Goal: Check status: Check status

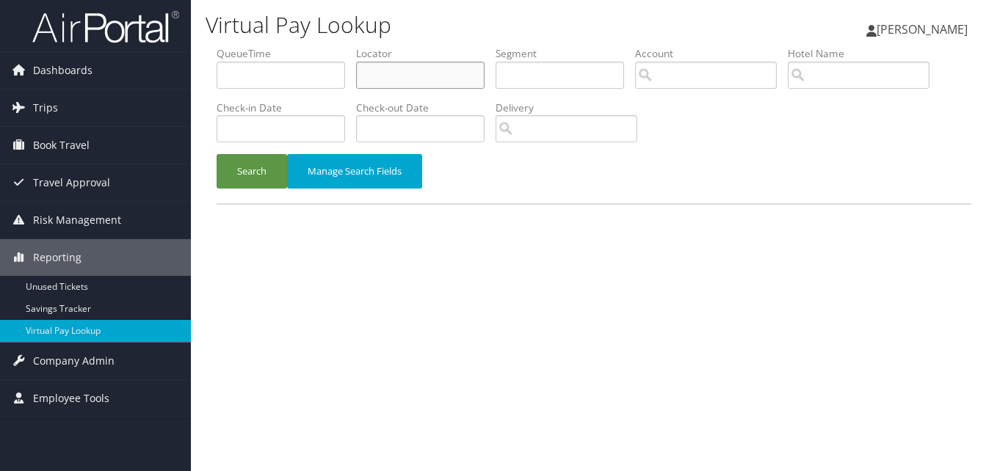
click at [418, 85] on input "text" at bounding box center [420, 75] width 128 height 27
paste input "FTUNTE"
type input "FTUNTE"
click at [216, 154] on button "Search" at bounding box center [251, 171] width 70 height 34
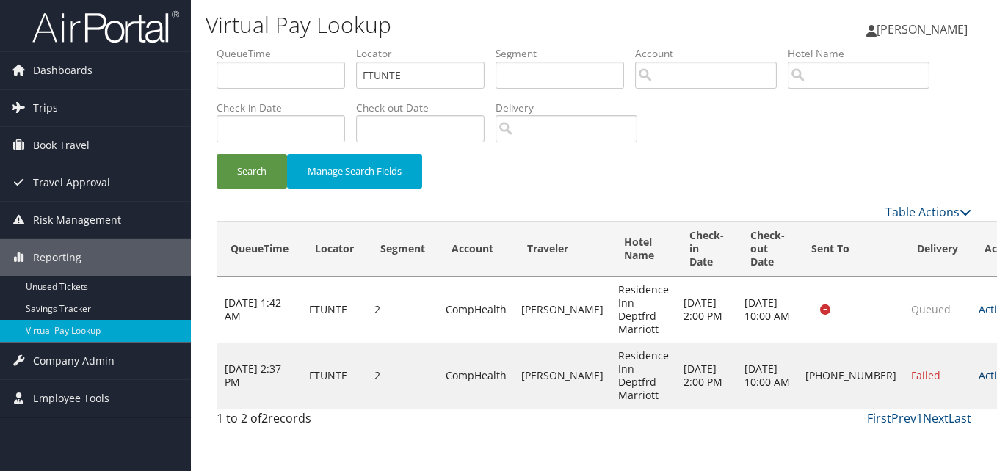
click at [978, 375] on link "Actions" at bounding box center [1001, 375] width 46 height 14
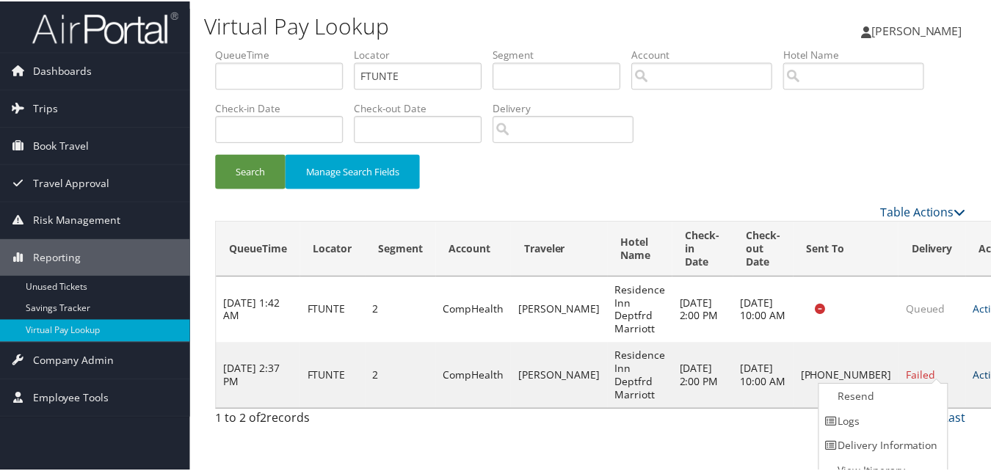
scroll to position [14, 0]
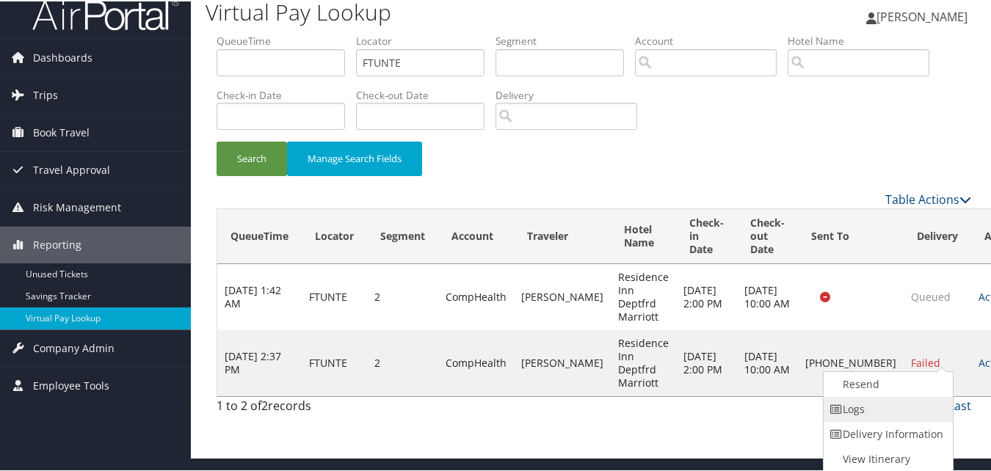
click at [883, 414] on link "Logs" at bounding box center [885, 408] width 125 height 25
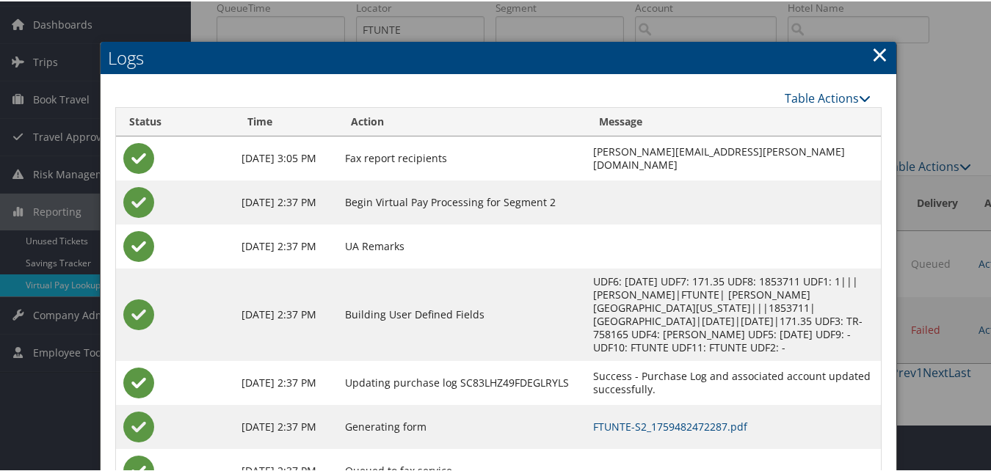
scroll to position [95, 0]
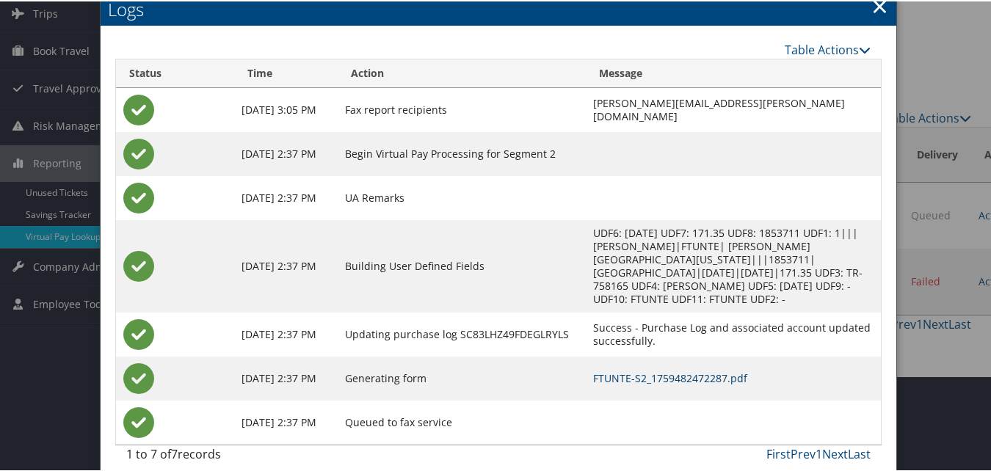
click at [618, 370] on link "FTUNTE-S2_1759482472287.pdf" at bounding box center [670, 377] width 154 height 14
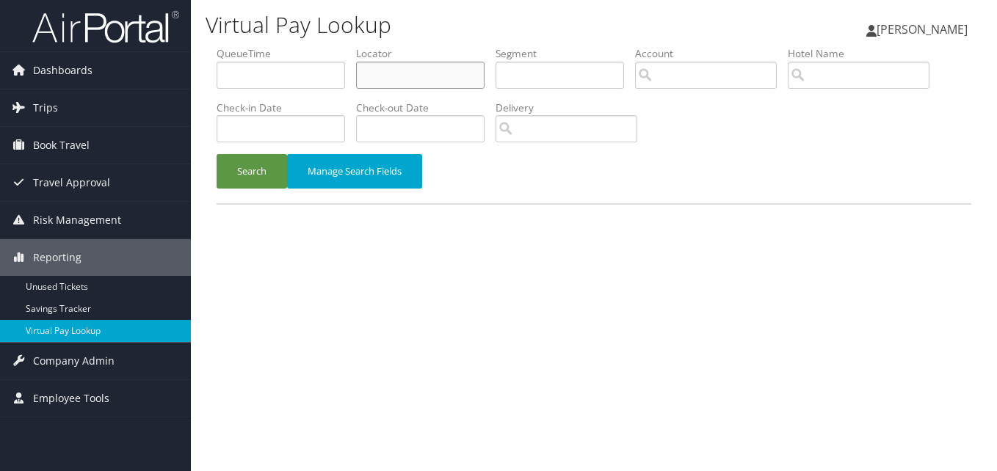
click at [416, 73] on input "text" at bounding box center [420, 75] width 128 height 27
paste input "SAOFOM"
type input "SAOFOM"
click at [216, 154] on button "Search" at bounding box center [251, 171] width 70 height 34
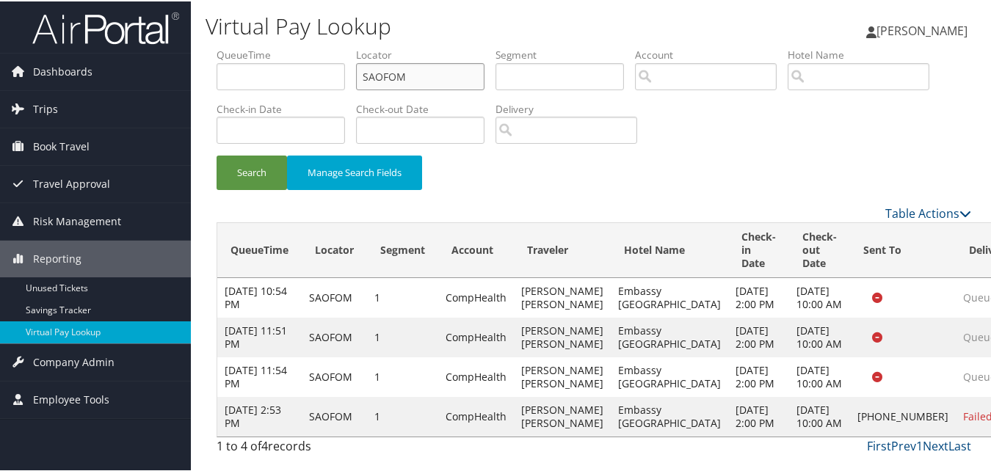
scroll to position [56, 0]
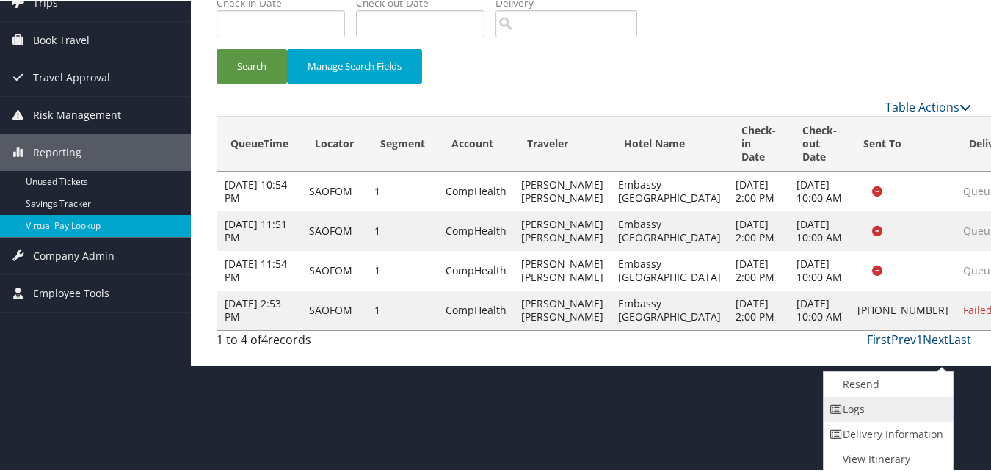
click at [859, 408] on link "Logs" at bounding box center [885, 408] width 125 height 25
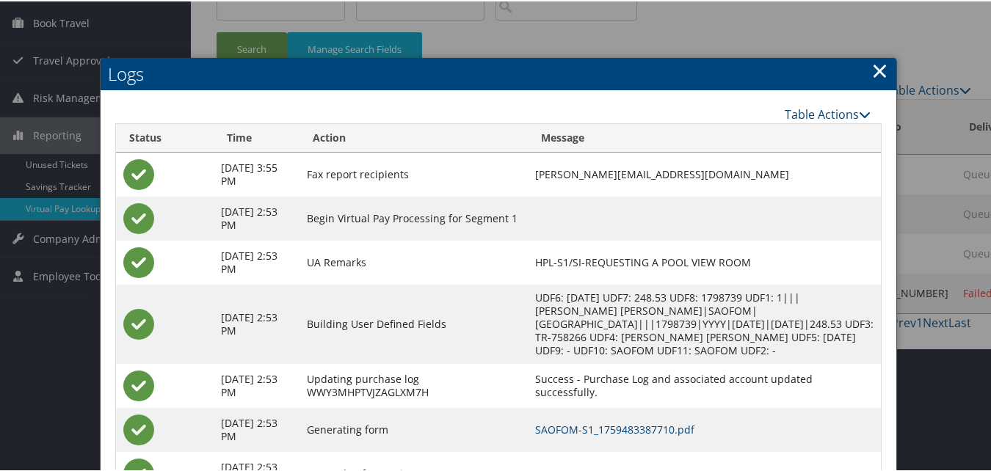
scroll to position [188, 0]
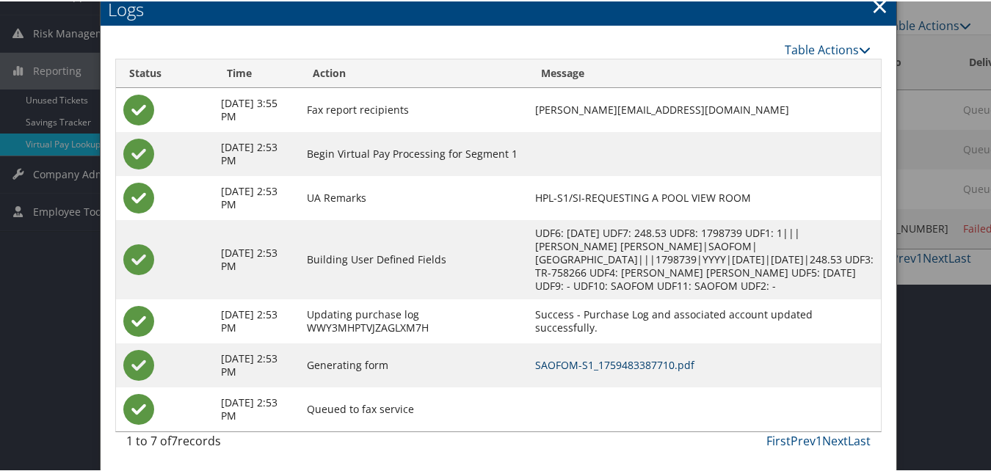
click at [601, 363] on link "SAOFOM-S1_1759483387710.pdf" at bounding box center [614, 364] width 159 height 14
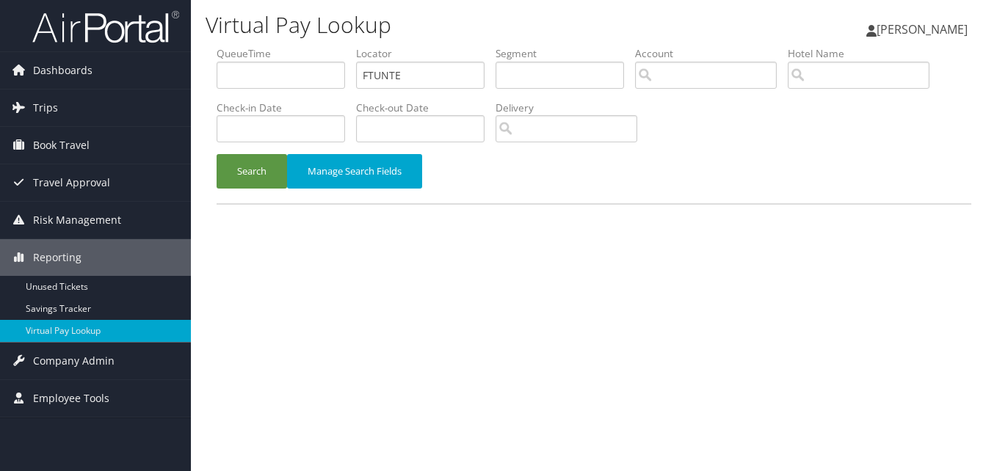
click at [320, 46] on ul "QueueTime Locator FTUNTE Segment Account Traveler Hotel Name Check-in Date Chec…" at bounding box center [593, 46] width 754 height 0
type input "UFEPZD"
click at [216, 154] on button "Search" at bounding box center [251, 171] width 70 height 34
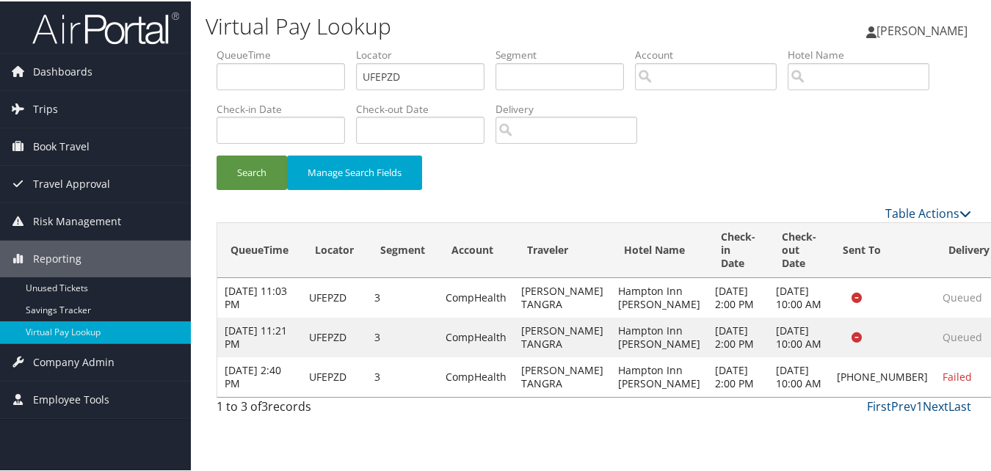
scroll to position [3, 0]
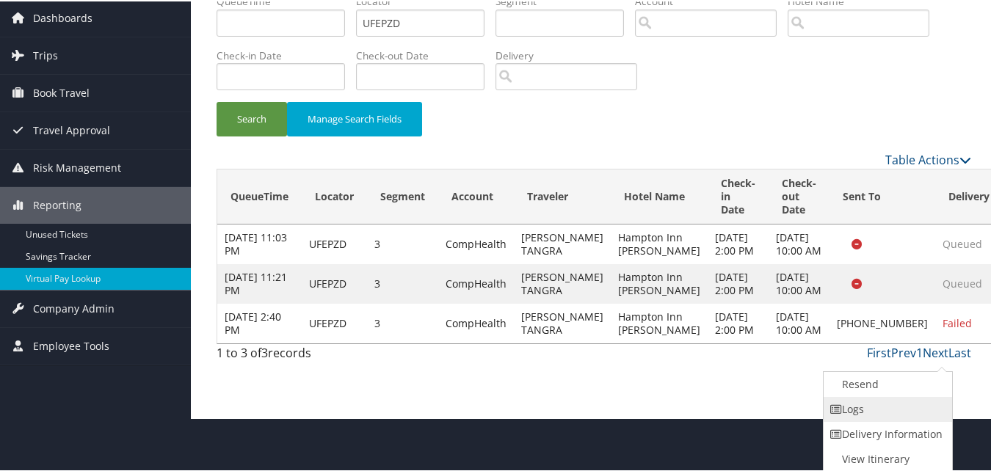
click at [902, 411] on link "Logs" at bounding box center [885, 408] width 125 height 25
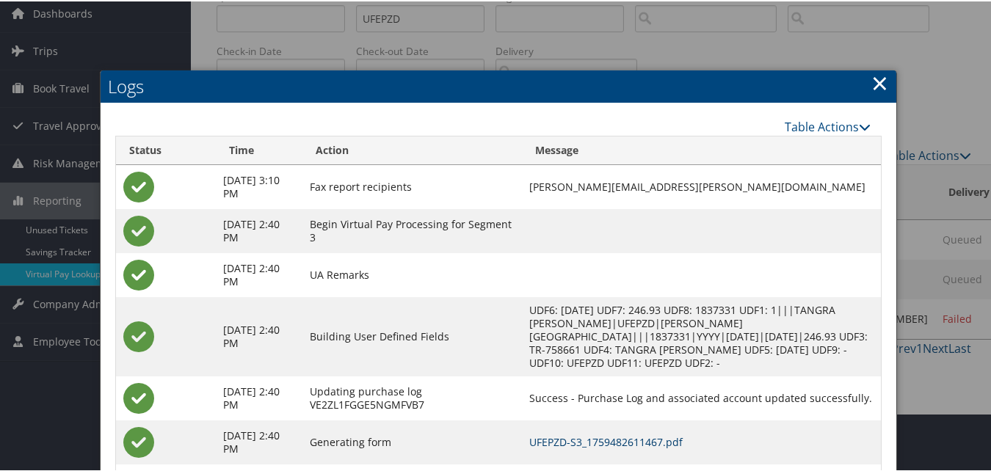
scroll to position [135, 0]
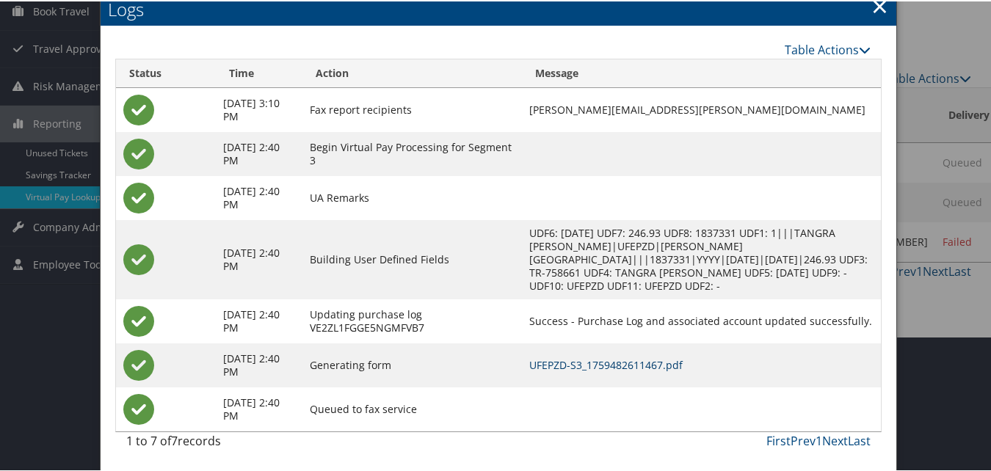
click at [611, 367] on link "UFEPZD-S3_1759482611467.pdf" at bounding box center [605, 364] width 153 height 14
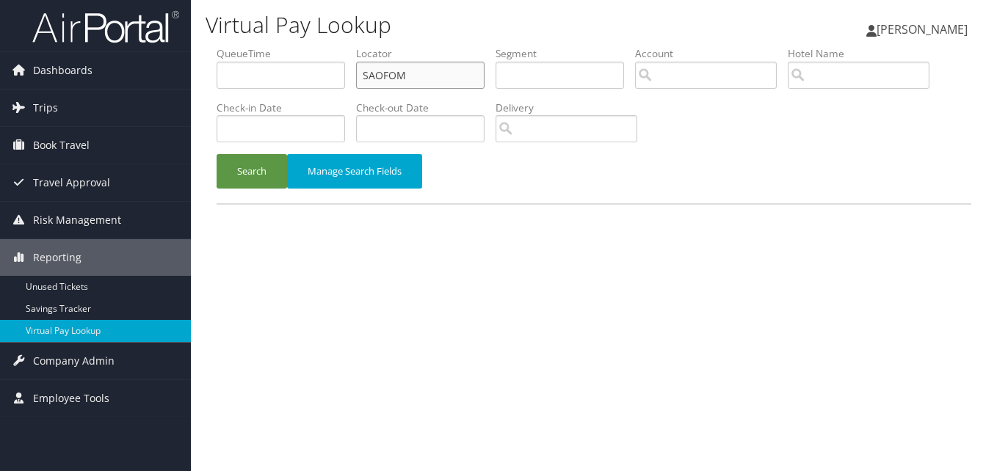
drag, startPoint x: 438, startPoint y: 74, endPoint x: 312, endPoint y: 90, distance: 127.3
click at [312, 46] on ul "QueueTime Locator SAOFOM Segment Account Traveler Hotel Name Check-in Date Chec…" at bounding box center [593, 46] width 754 height 0
paste input "KCDGJL"
type input "KCDGJL"
click at [216, 154] on button "Search" at bounding box center [251, 171] width 70 height 34
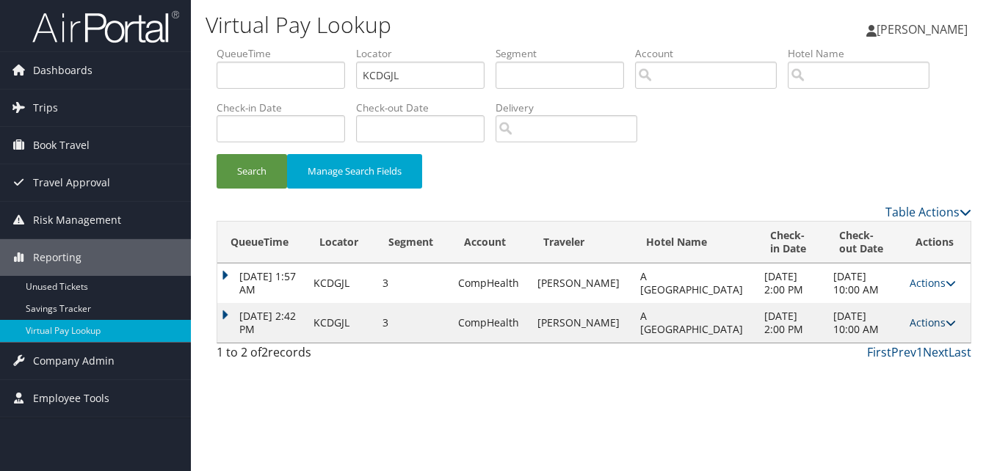
click at [931, 317] on td "Actions Resend Logs View Itinerary" at bounding box center [936, 323] width 68 height 40
click at [926, 318] on link "Actions" at bounding box center [932, 323] width 46 height 14
click at [897, 365] on link "Logs" at bounding box center [897, 369] width 92 height 25
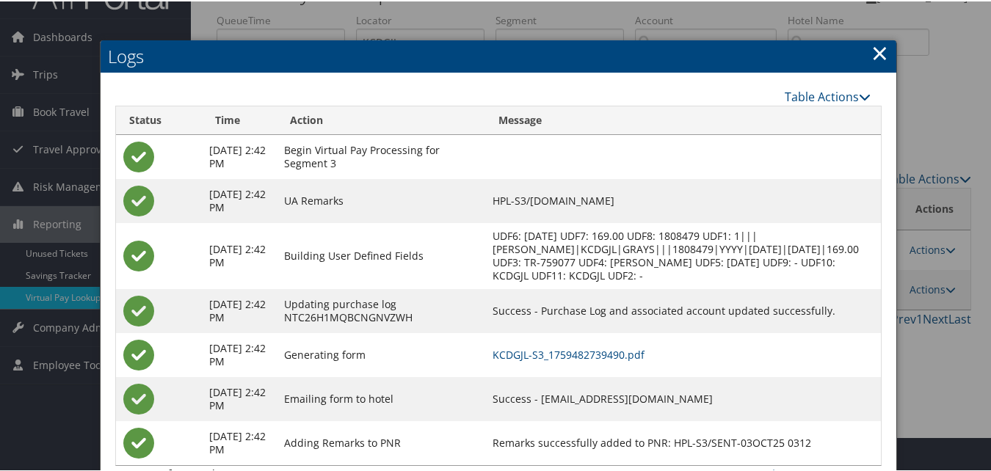
scroll to position [68, 0]
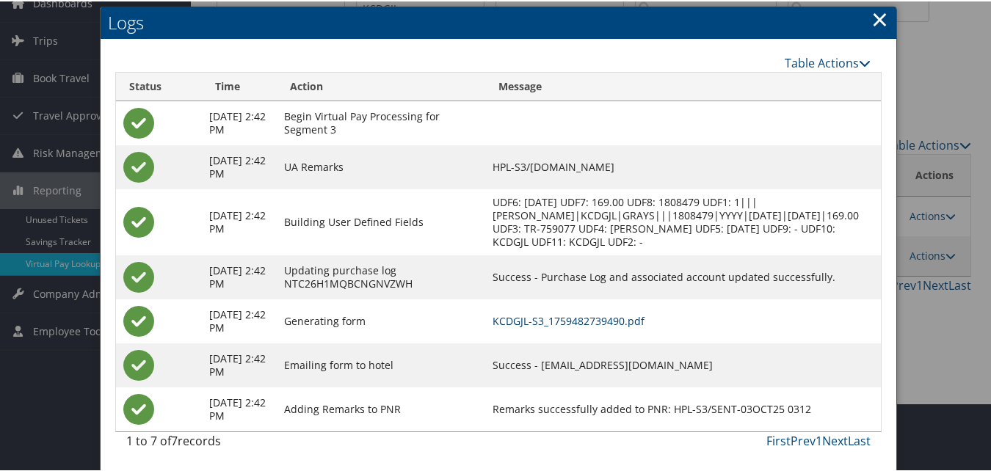
click at [580, 324] on link "KCDGJL-S3_1759482739490.pdf" at bounding box center [568, 320] width 152 height 14
